Goal: Obtain resource: Download file/media

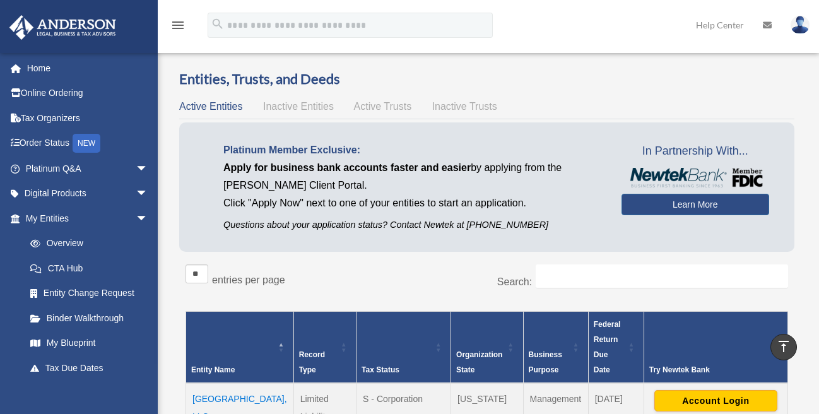
scroll to position [252, 0]
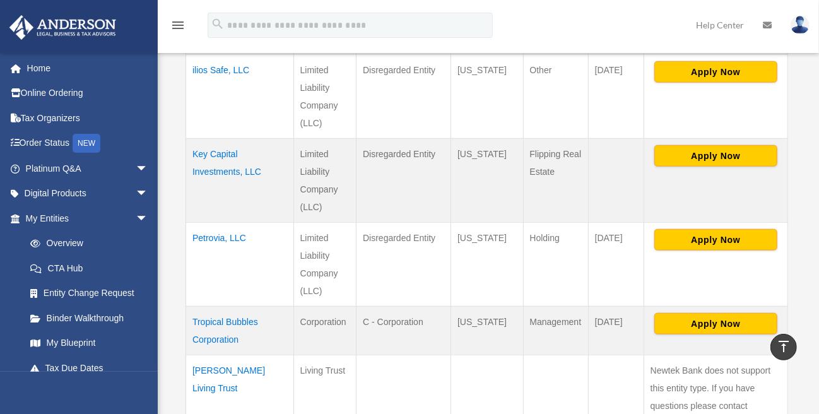
scroll to position [442, 0]
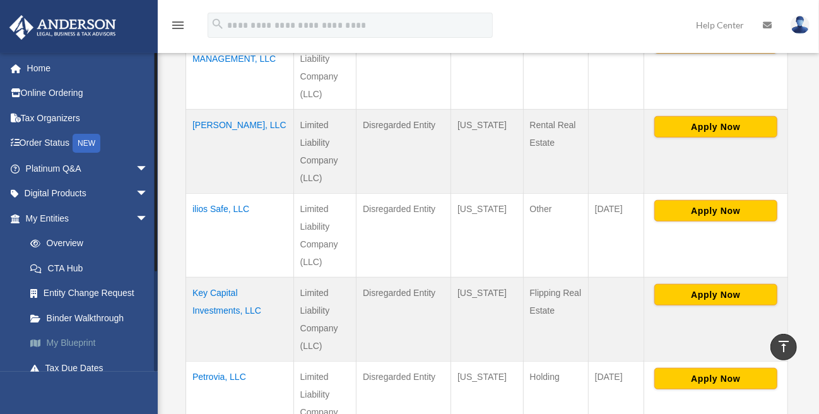
click at [67, 341] on link "My Blueprint" at bounding box center [92, 342] width 149 height 25
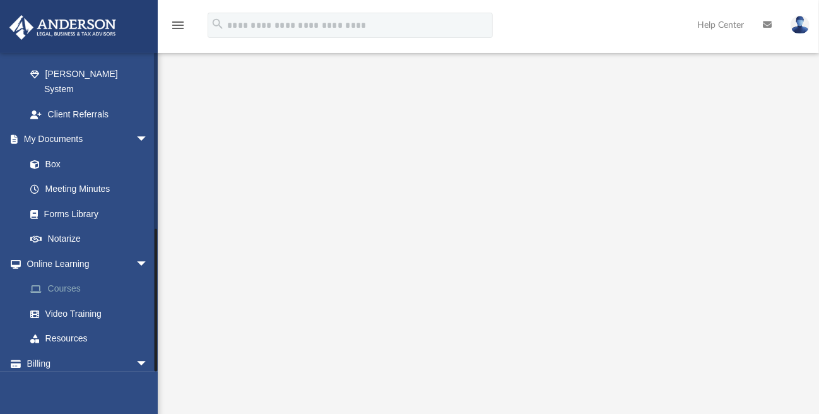
scroll to position [385, 0]
click at [57, 126] on link "My Documents arrow_drop_down" at bounding box center [88, 138] width 158 height 25
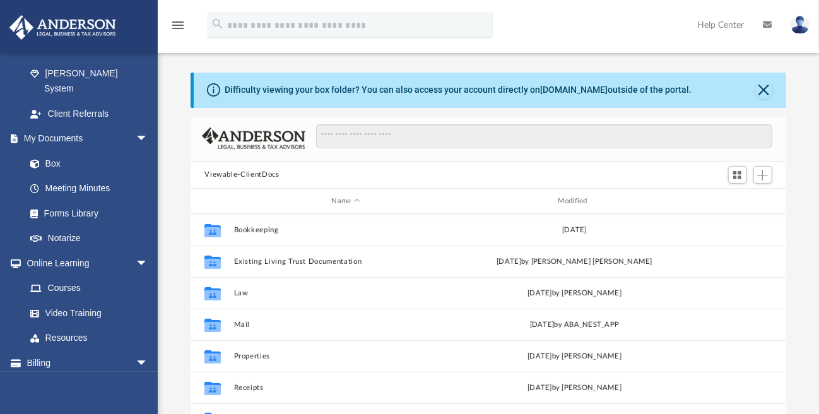
scroll to position [277, 585]
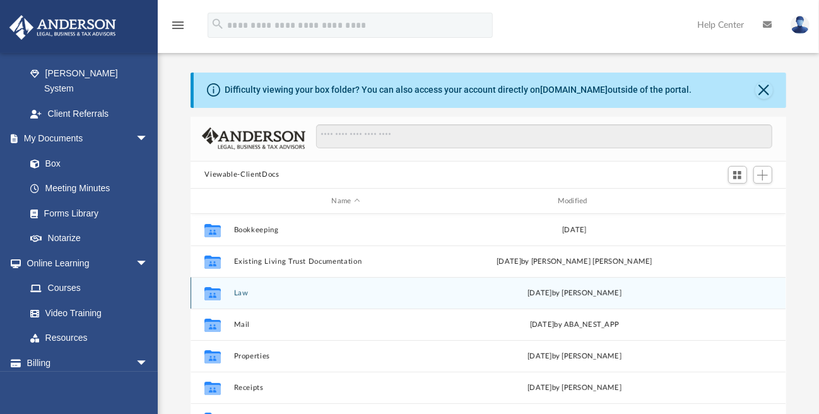
click at [243, 293] on button "Law" at bounding box center [345, 293] width 223 height 8
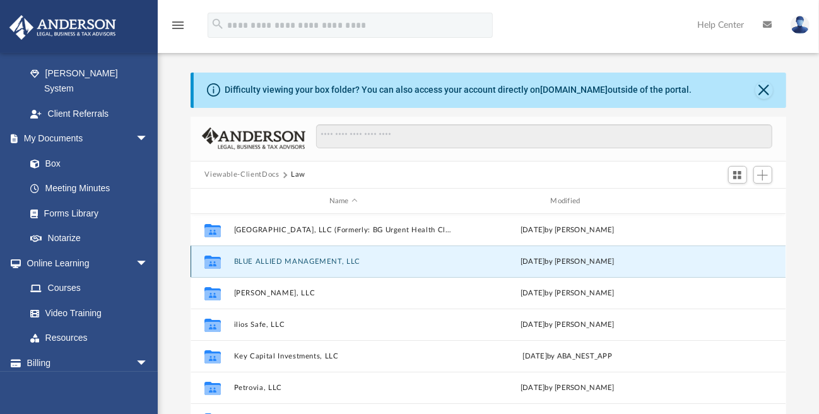
click at [323, 260] on button "BLUE ALLIED MANAGEMENT, LLC" at bounding box center [343, 261] width 219 height 8
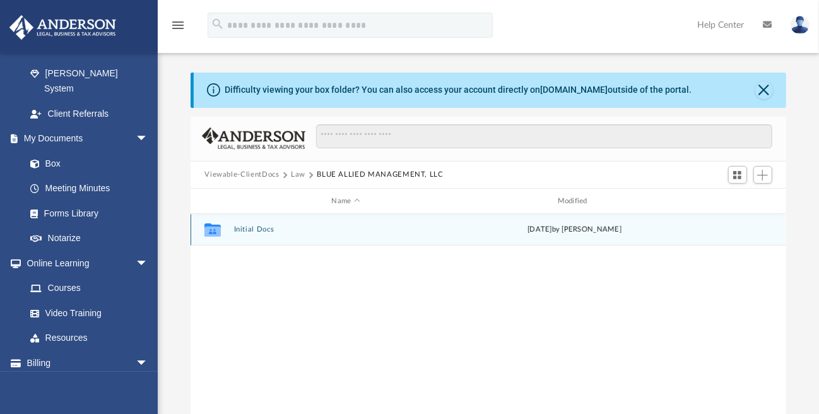
click at [259, 231] on button "Initial Docs" at bounding box center [345, 230] width 223 height 8
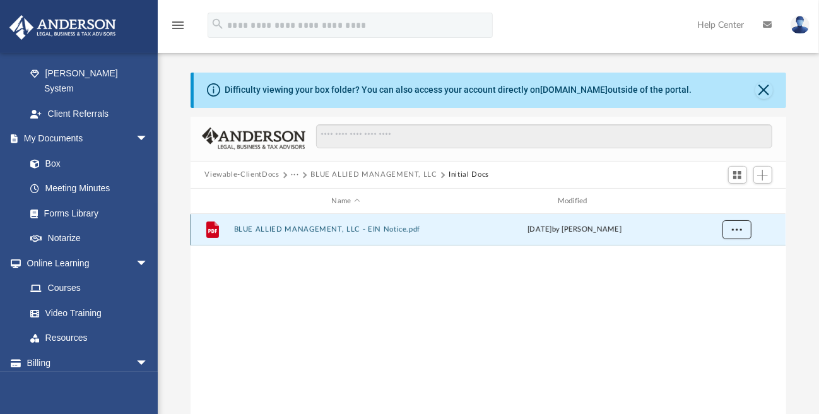
click at [748, 235] on button "More options" at bounding box center [736, 230] width 29 height 19
click at [735, 278] on li "Download" at bounding box center [725, 275] width 37 height 13
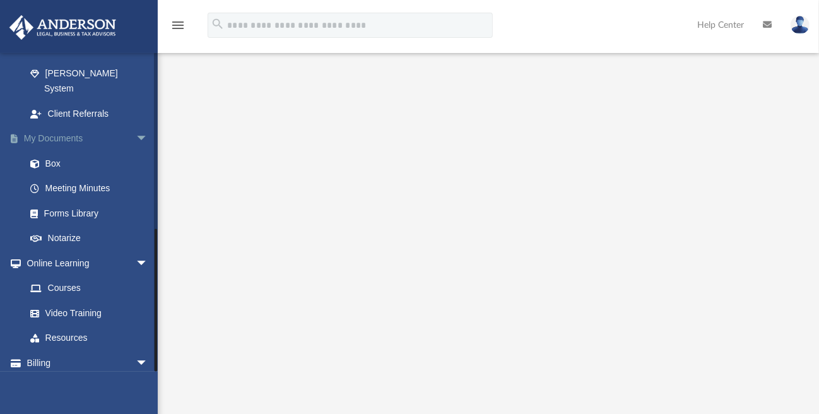
click at [56, 126] on link "My Documents arrow_drop_down" at bounding box center [88, 138] width 158 height 25
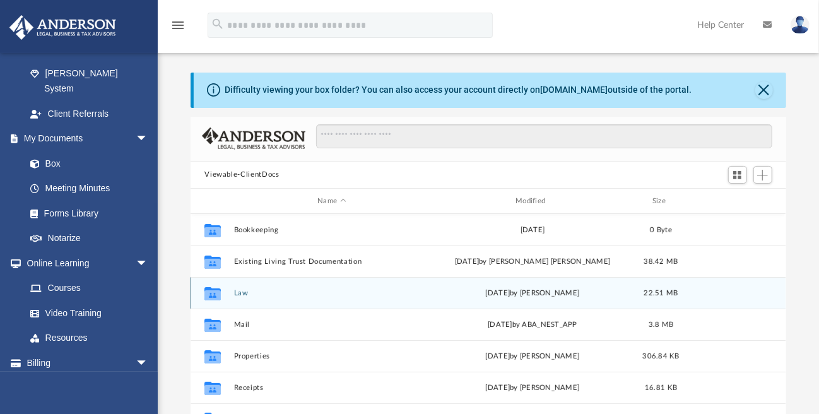
scroll to position [277, 585]
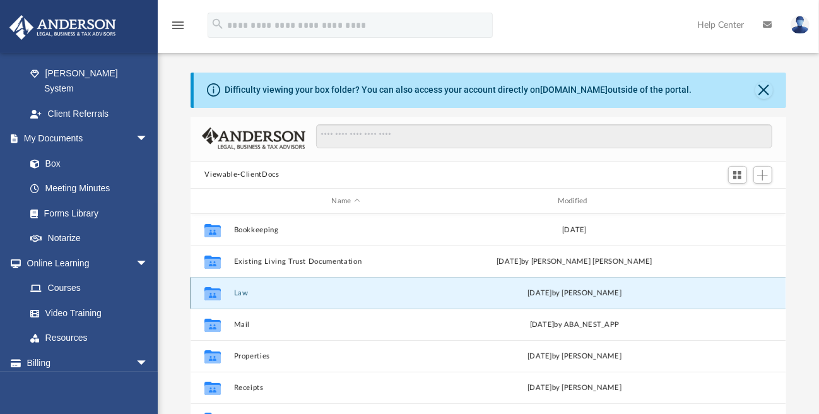
click at [243, 291] on button "Law" at bounding box center [345, 293] width 223 height 8
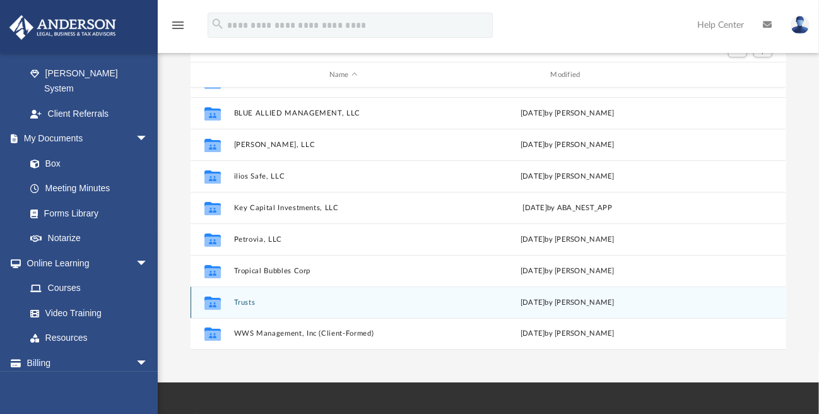
scroll to position [21, 0]
click at [240, 300] on div "Collaborated [GEOGRAPHIC_DATA], LLC (Formerly: BG Urgent Health Clinic, LLC) [D…" at bounding box center [487, 219] width 595 height 262
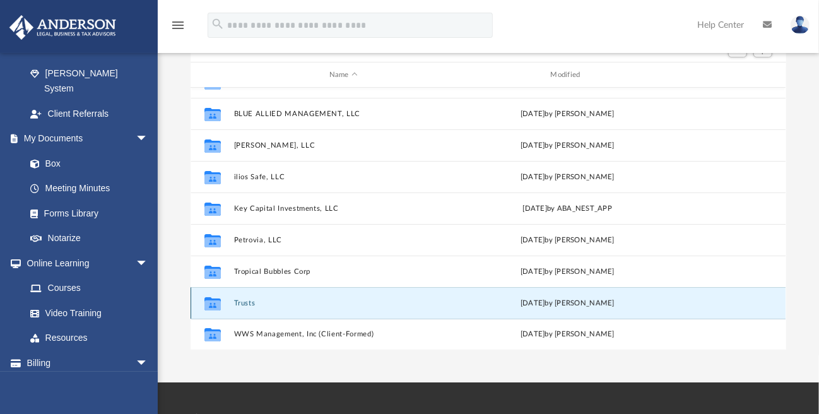
click at [248, 300] on button "Trusts" at bounding box center [343, 303] width 219 height 8
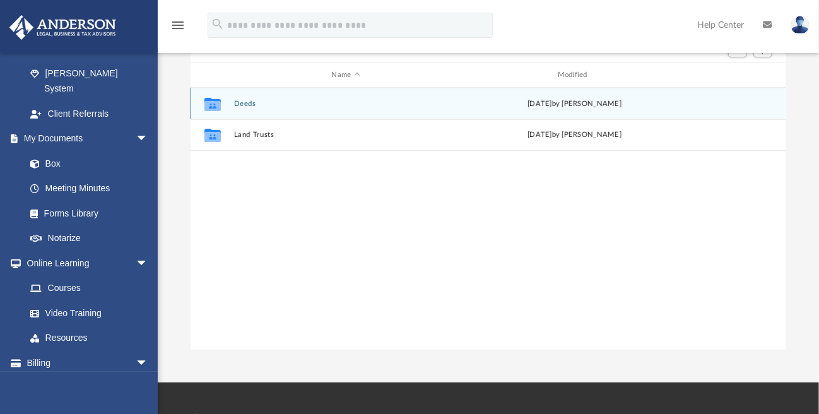
scroll to position [0, 0]
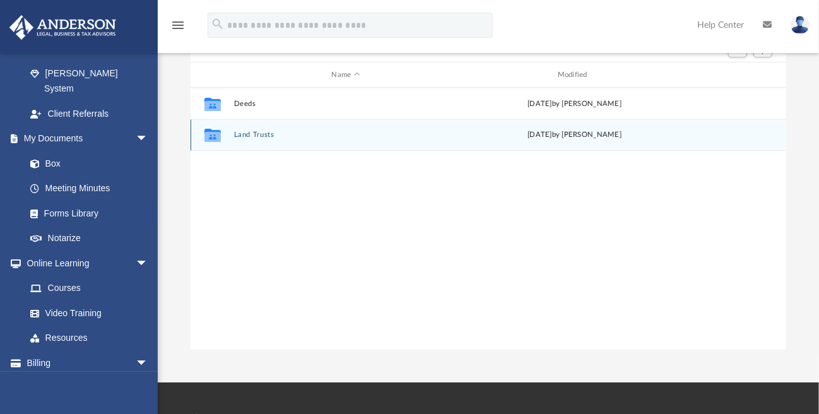
click at [255, 137] on button "Land Trusts" at bounding box center [345, 135] width 223 height 8
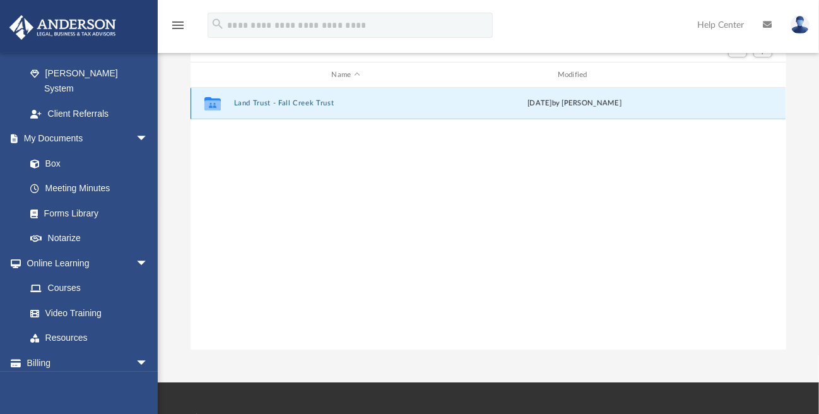
click at [283, 102] on button "Land Trust - Fall Creek Trust" at bounding box center [345, 104] width 223 height 8
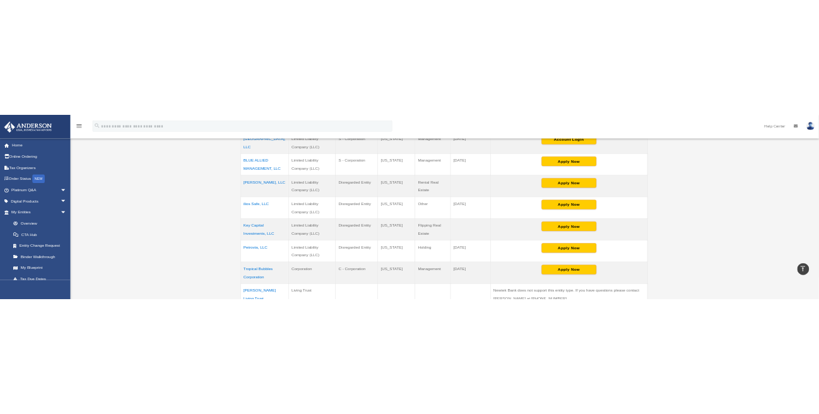
scroll to position [313, 0]
